Goal: Transaction & Acquisition: Purchase product/service

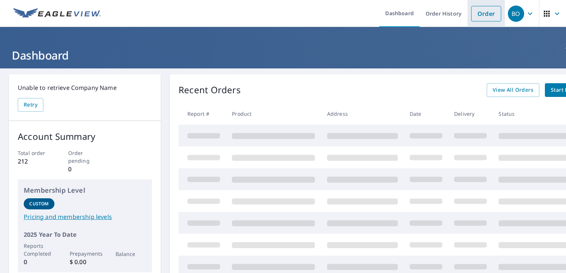
click at [475, 12] on link "Order" at bounding box center [486, 14] width 30 height 16
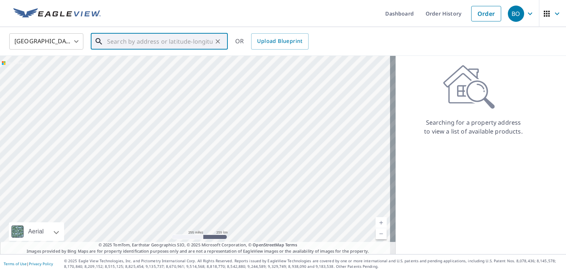
click at [125, 38] on input "text" at bounding box center [160, 41] width 106 height 21
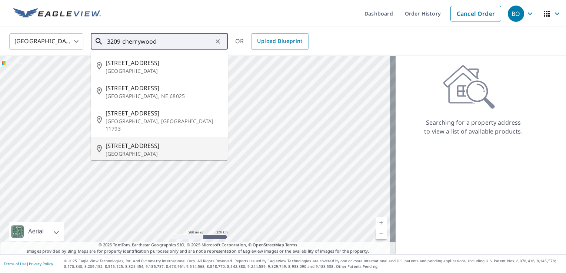
drag, startPoint x: 124, startPoint y: 141, endPoint x: 127, endPoint y: 138, distance: 4.2
click at [127, 141] on span "[STREET_ADDRESS]" at bounding box center [164, 145] width 116 height 9
type input "[STREET_ADDRESS]"
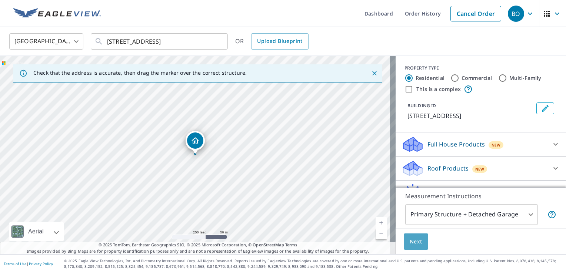
click at [410, 242] on span "Next" at bounding box center [416, 241] width 13 height 9
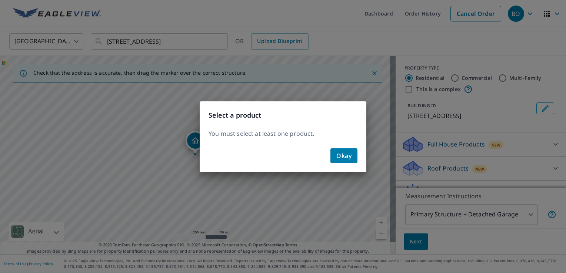
click at [339, 157] on span "Okay" at bounding box center [343, 156] width 15 height 10
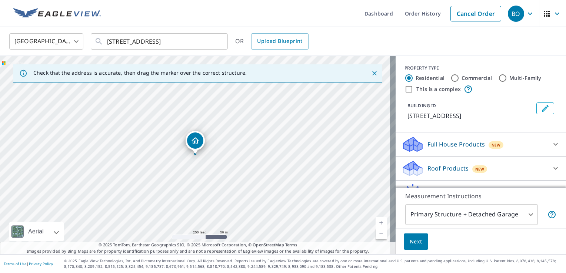
click at [553, 170] on icon at bounding box center [555, 168] width 4 height 3
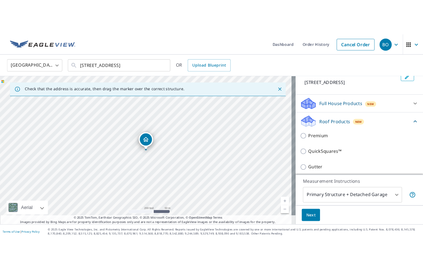
scroll to position [56, 0]
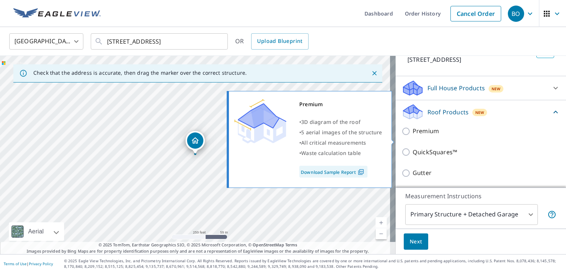
click at [401, 136] on input "Premium" at bounding box center [406, 131] width 11 height 9
checkbox input "true"
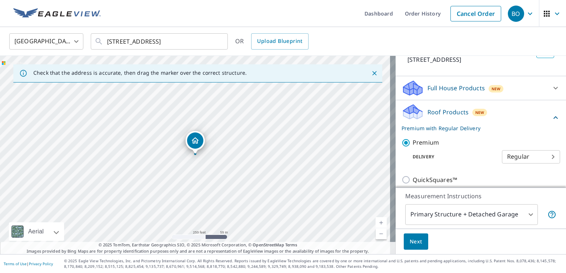
click at [410, 241] on span "Next" at bounding box center [416, 241] width 13 height 9
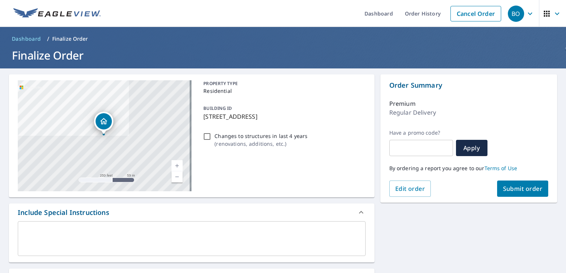
click at [516, 186] on span "Submit order" at bounding box center [523, 189] width 40 height 8
